Goal: Task Accomplishment & Management: Manage account settings

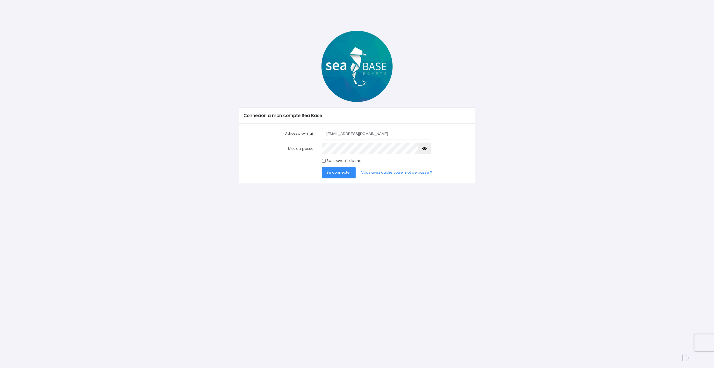
type input "[EMAIL_ADDRESS][DOMAIN_NAME]"
click at [322, 167] on button "Se connecter" at bounding box center [339, 172] width 34 height 11
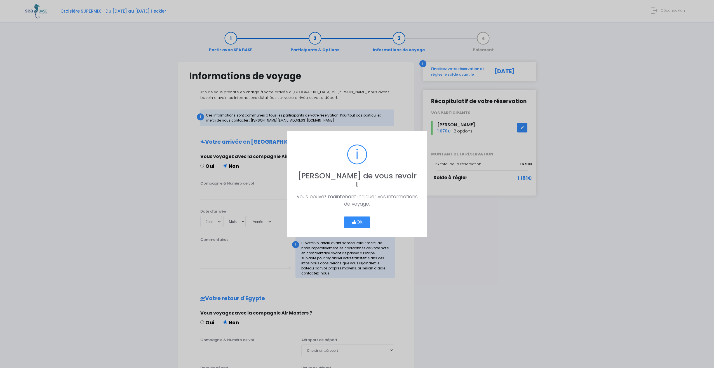
click at [363, 218] on button "Ok" at bounding box center [357, 222] width 26 height 12
